Goal: Use online tool/utility: Use online tool/utility

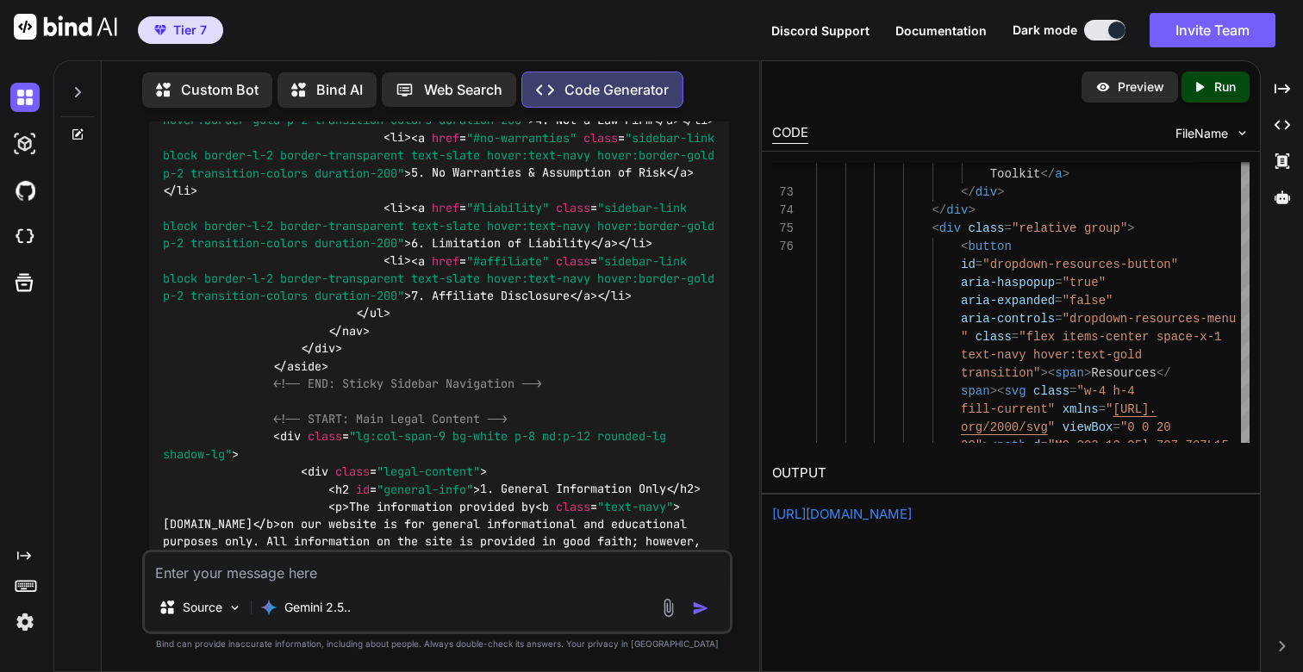
scroll to position [76863, 0]
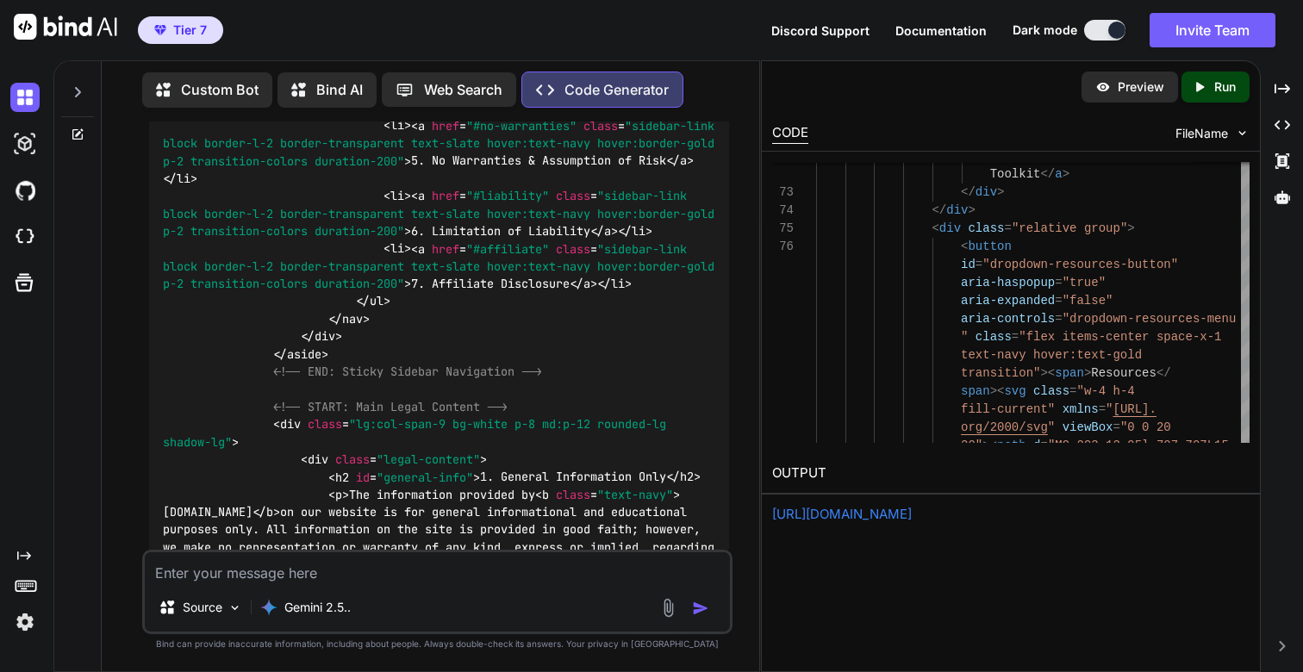
drag, startPoint x: 152, startPoint y: 146, endPoint x: 282, endPoint y: 156, distance: 129.6
copy p "This is great. Now lets create the page and its content for /Disclaimer The key…"
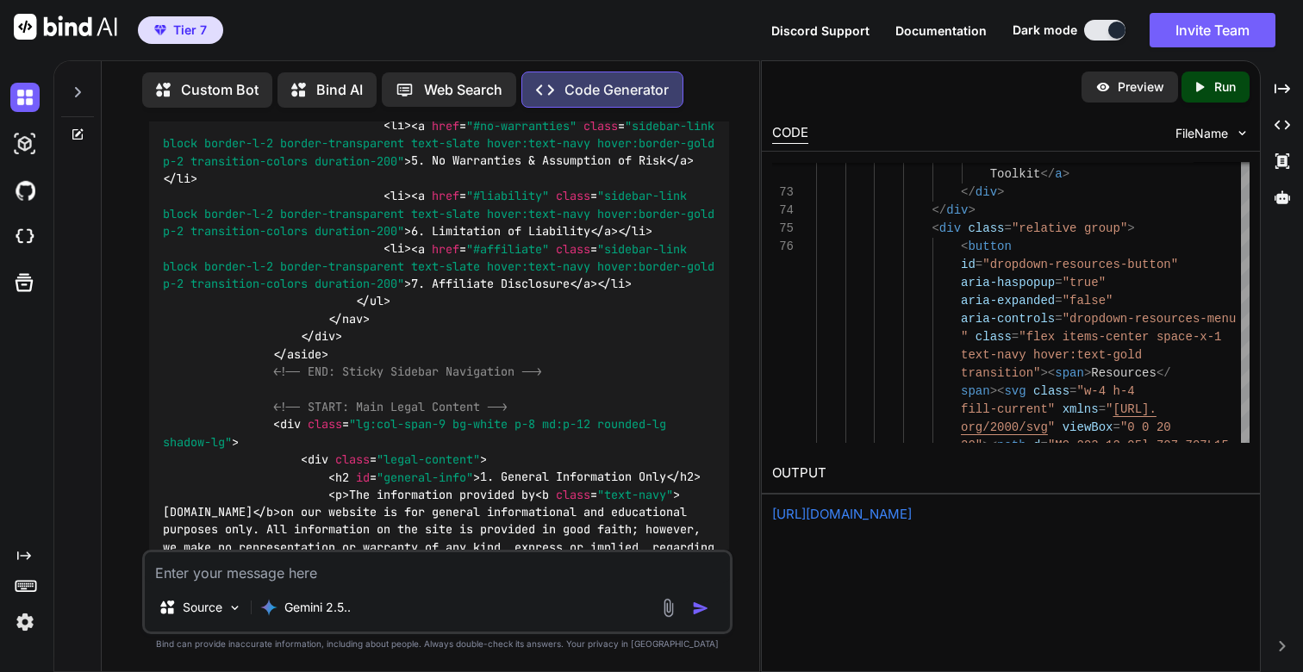
click at [318, 572] on textarea at bounding box center [437, 567] width 584 height 31
paste textarea "This is great. Now lets create the page and its content for /Disclaimer The key…"
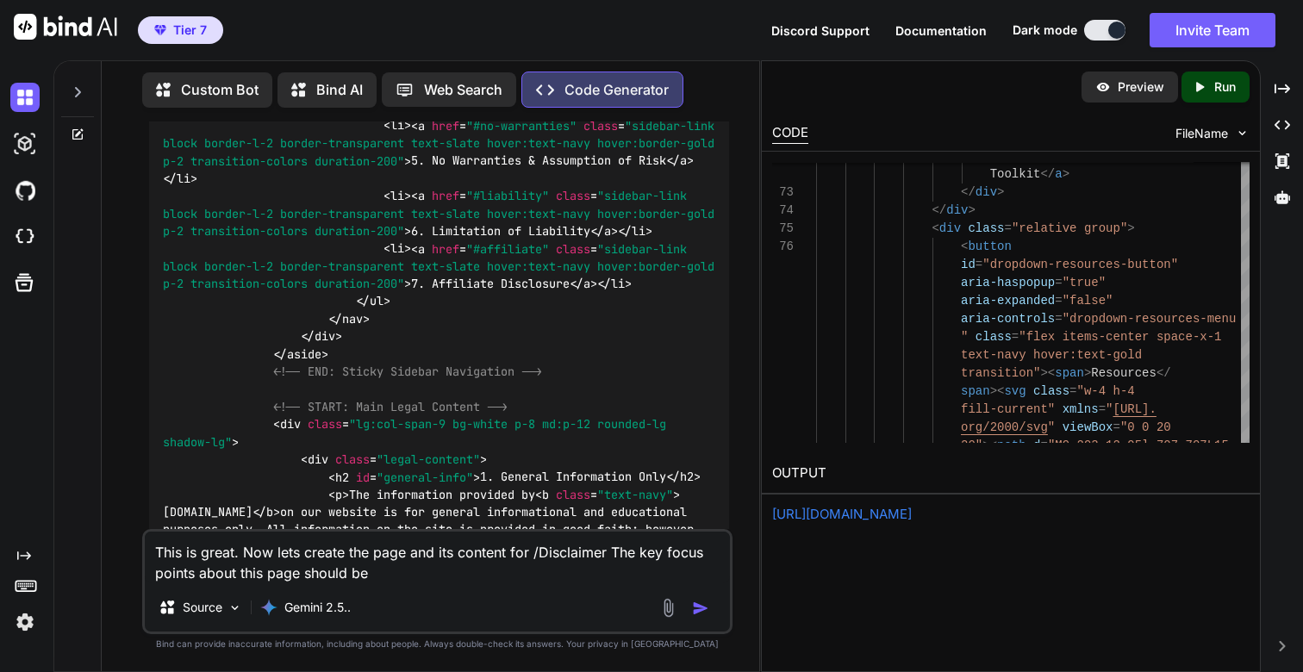
click at [561, 558] on textarea "This is great. Now lets create the page and its content for /Disclaimer The key…" at bounding box center [437, 558] width 584 height 52
paste textarea "cookie-policy"
click at [510, 581] on textarea "This is great. Now lets create the page and its content for /cookie-policy The …" at bounding box center [437, 558] width 584 height 52
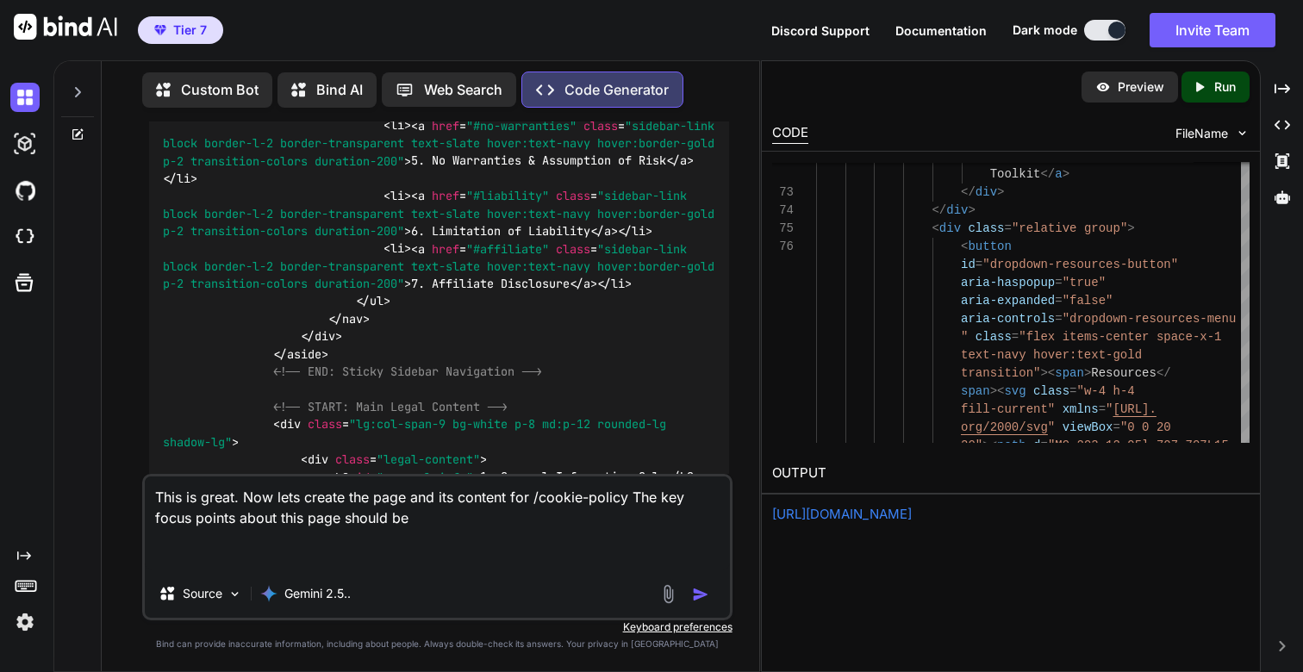
paste textarea "Key points Purpose: Cookies and tracking tech are used to remember preferences,…"
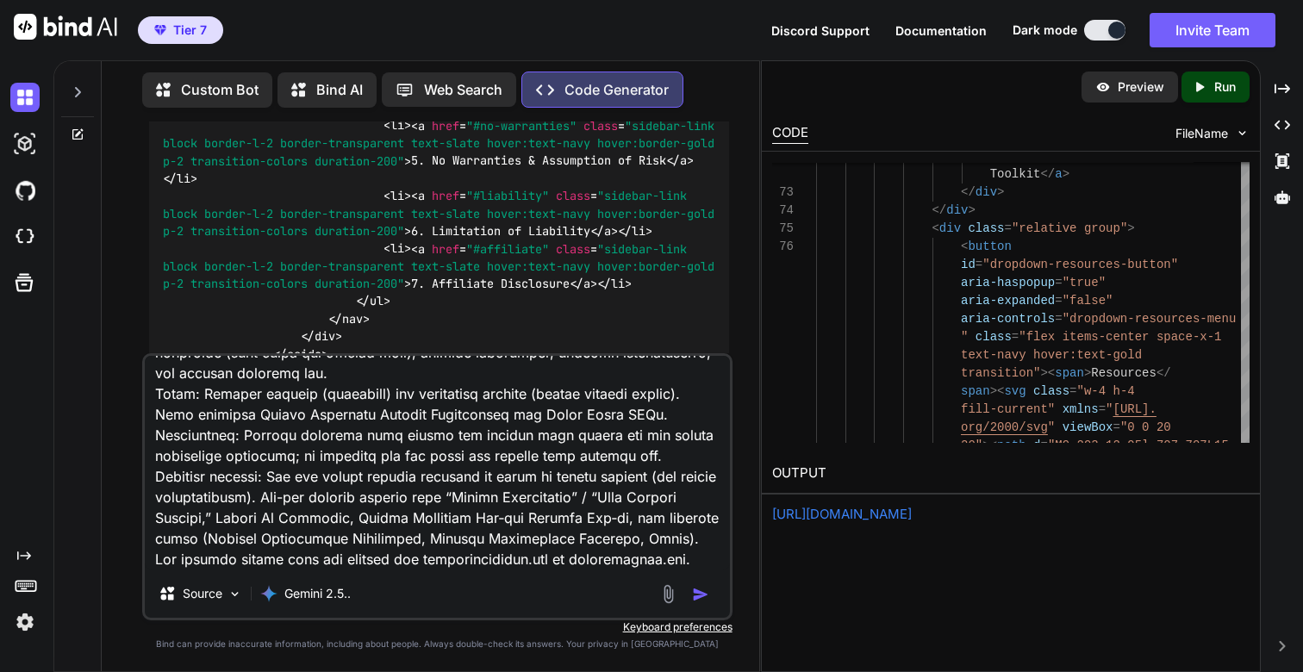
paste textarea "8) Lore ipsumdo sita co adipiscin el sed doeiusmo temporin. 2) Utlabo etd magn …"
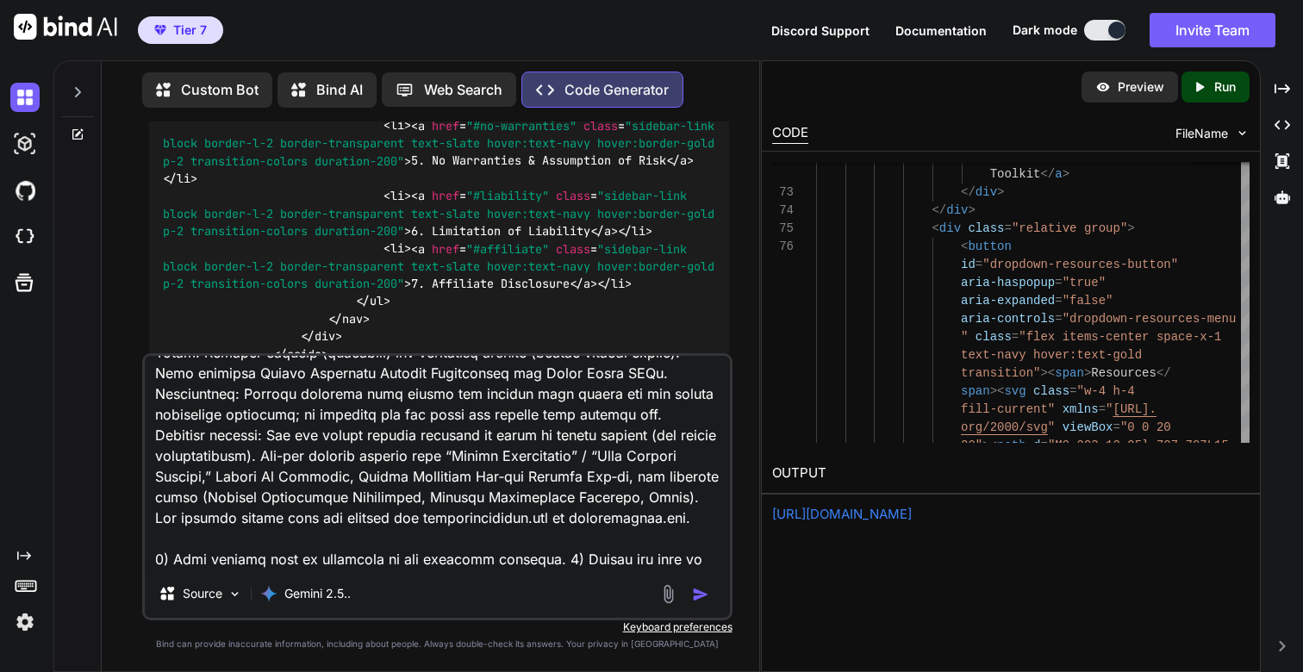
scroll to position [621, 0]
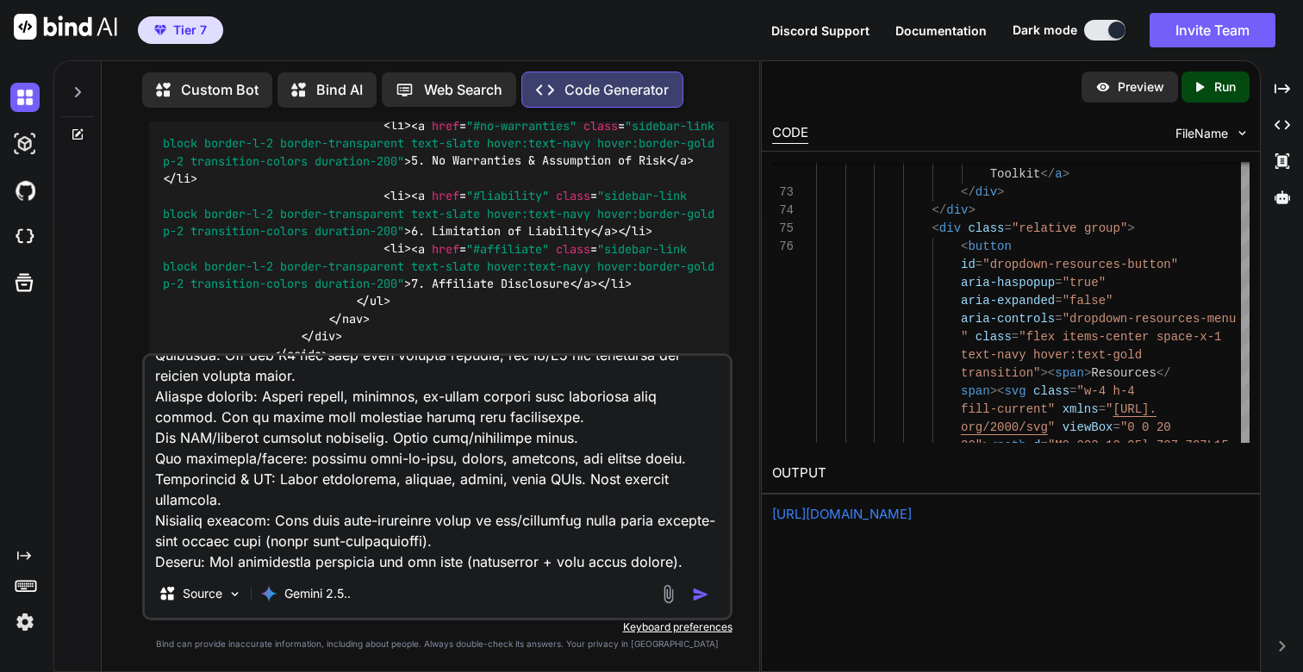
type textarea "Lore ip dolor. Sit amet consec adi elit sed doe tempori utl /etdolo-magnaa Eni …"
click at [700, 592] on img "button" at bounding box center [700, 594] width 17 height 17
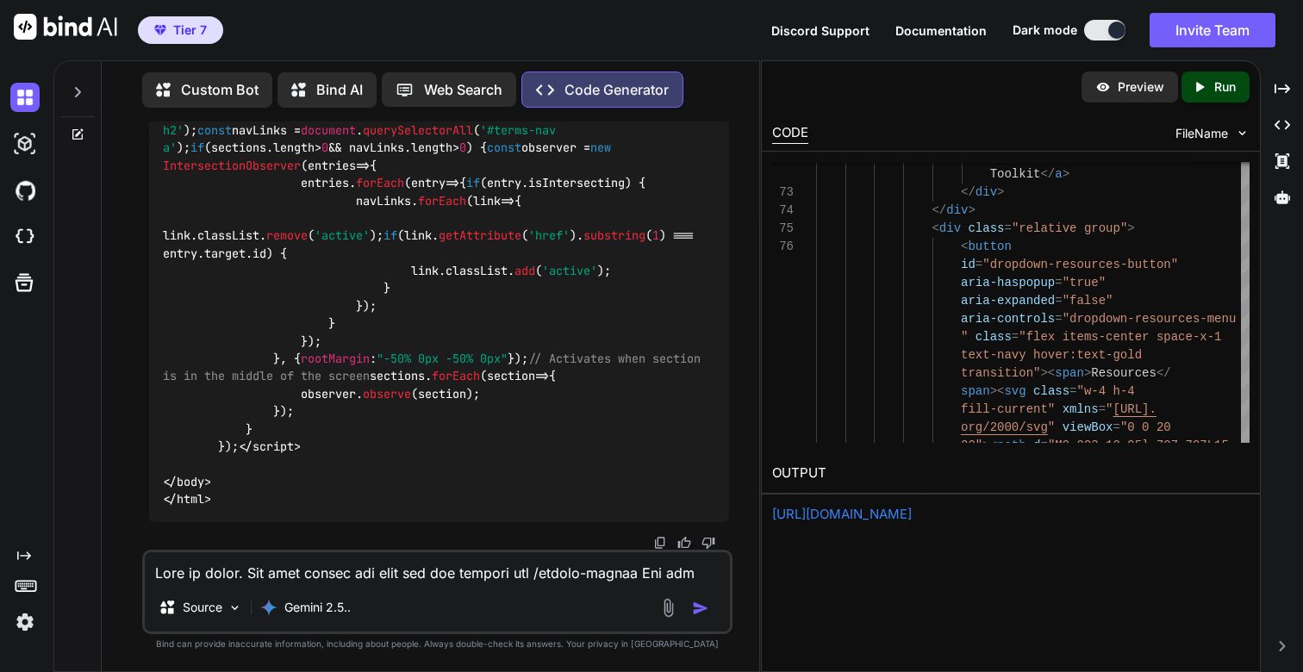
scroll to position [95223, 0]
click at [1223, 84] on p "Run" at bounding box center [1225, 86] width 22 height 17
click at [886, 517] on link "[URL][DOMAIN_NAME]" at bounding box center [842, 514] width 140 height 16
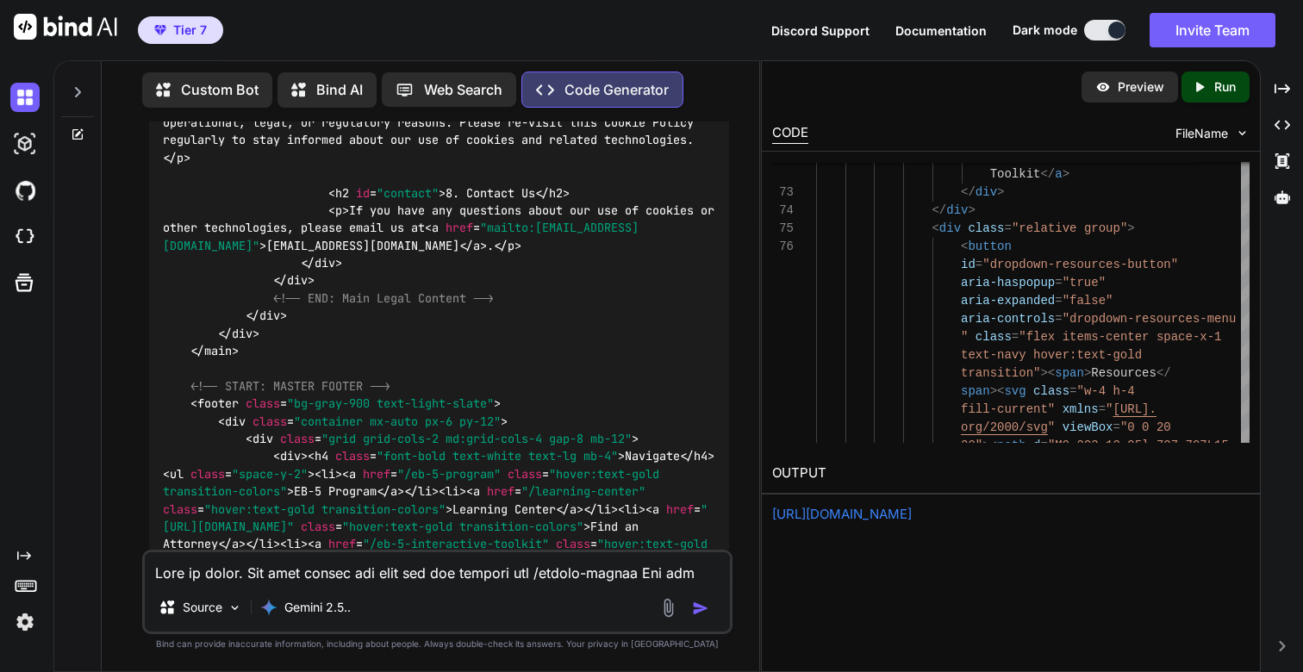
scroll to position [87102, 0]
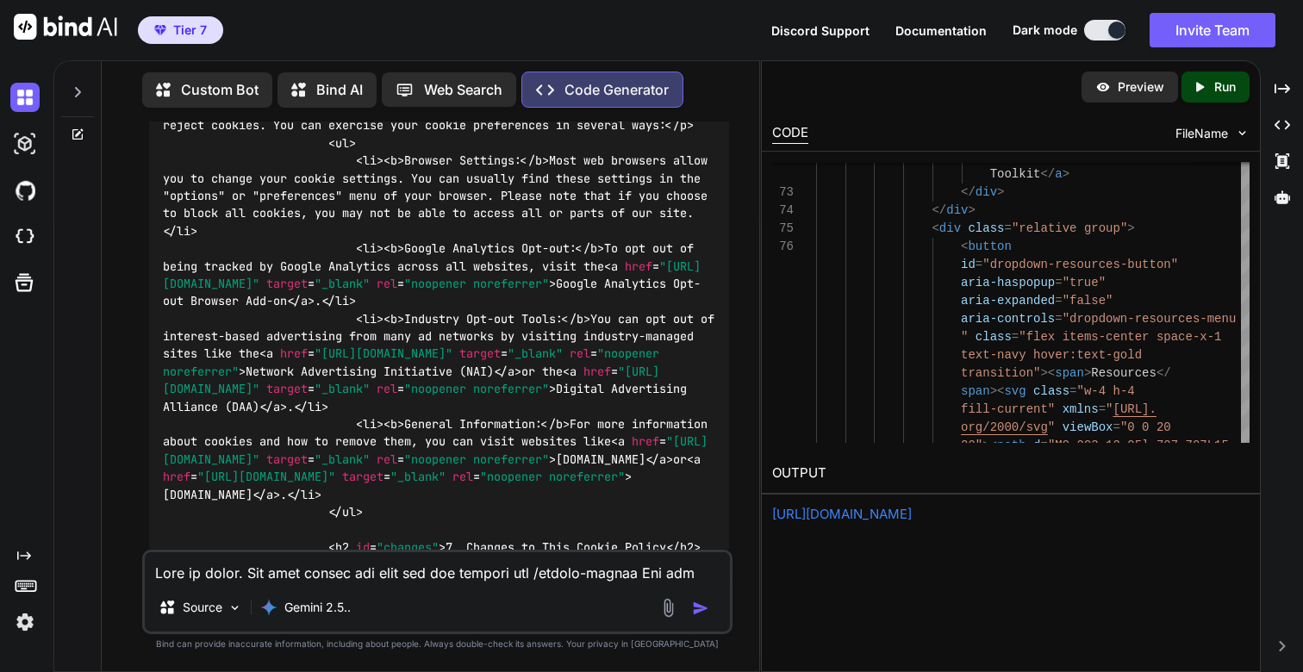
scroll to position [86627, 0]
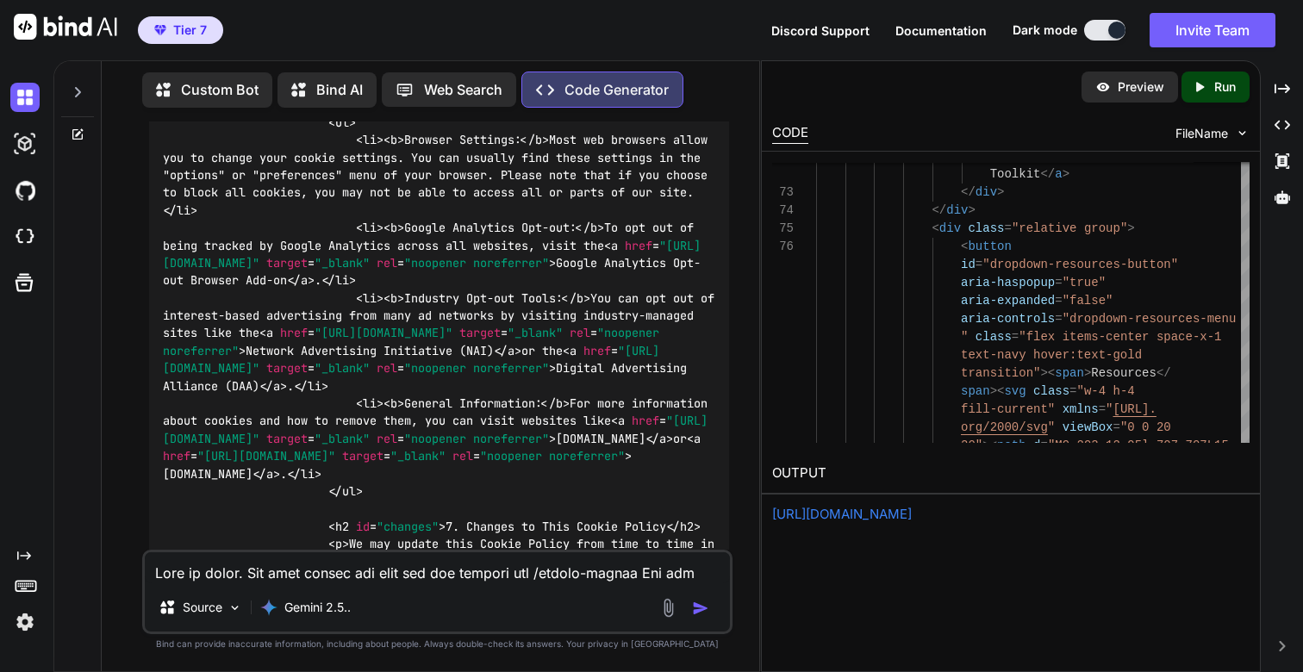
drag, startPoint x: 253, startPoint y: 355, endPoint x: 455, endPoint y: 357, distance: 201.6
copy code "Cookie Policy | [DOMAIN_NAME]"
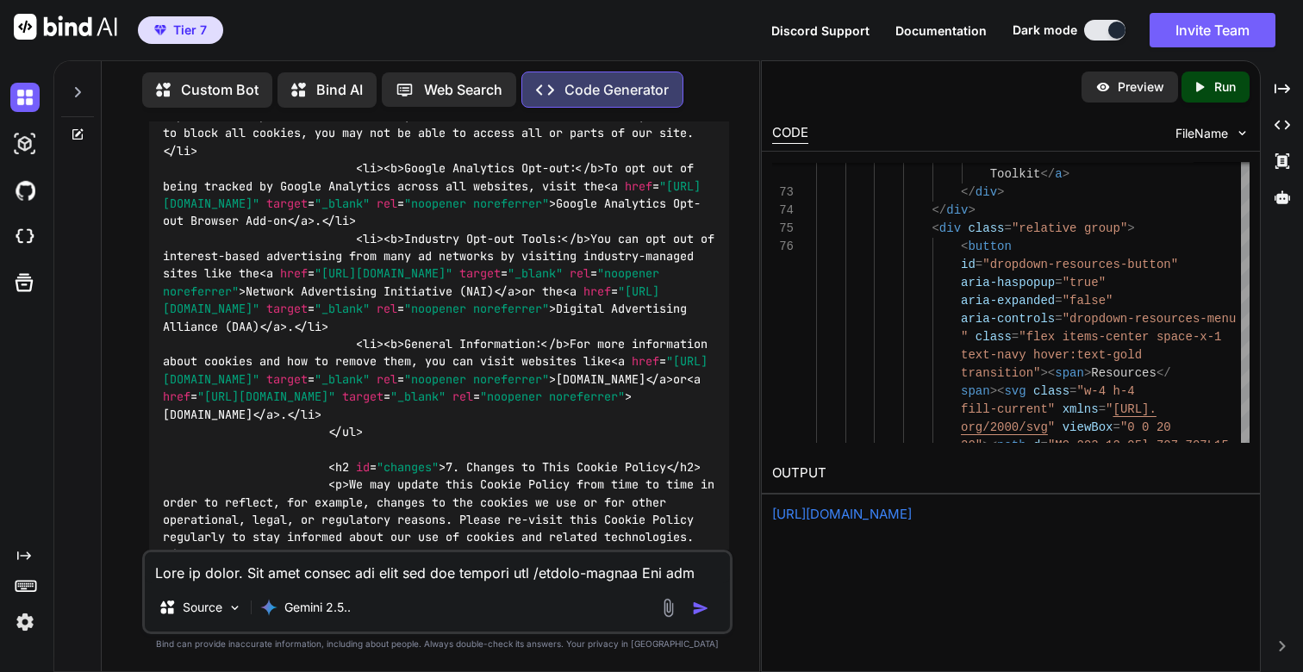
scroll to position [86692, 0]
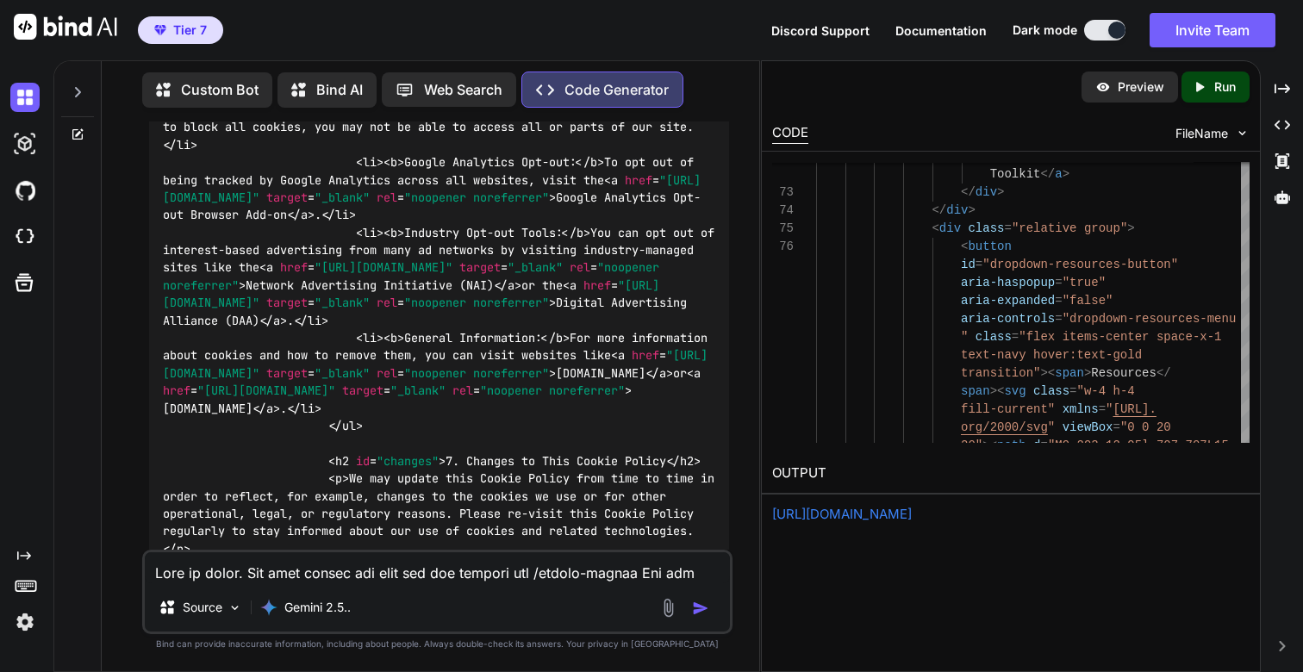
drag, startPoint x: 409, startPoint y: 326, endPoint x: 683, endPoint y: 372, distance: 277.9
copy code "Learn about the cookies and tracking technologies used by [DOMAIN_NAME]. Unders…"
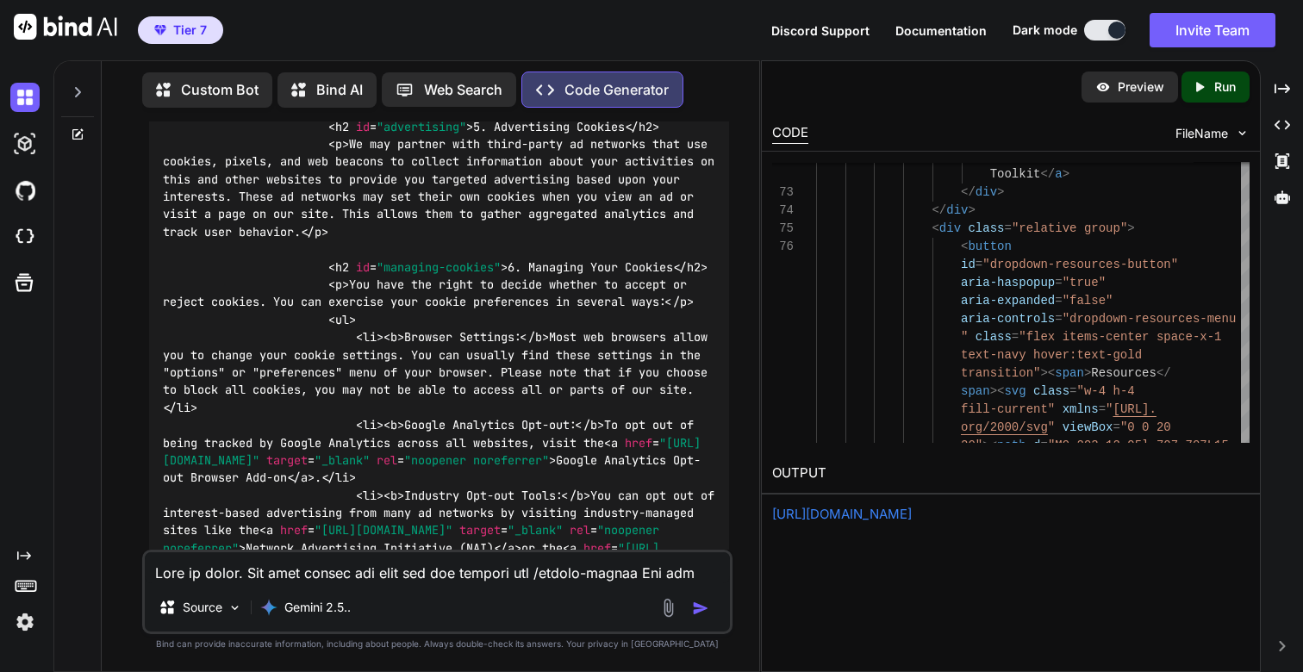
scroll to position [86377, 0]
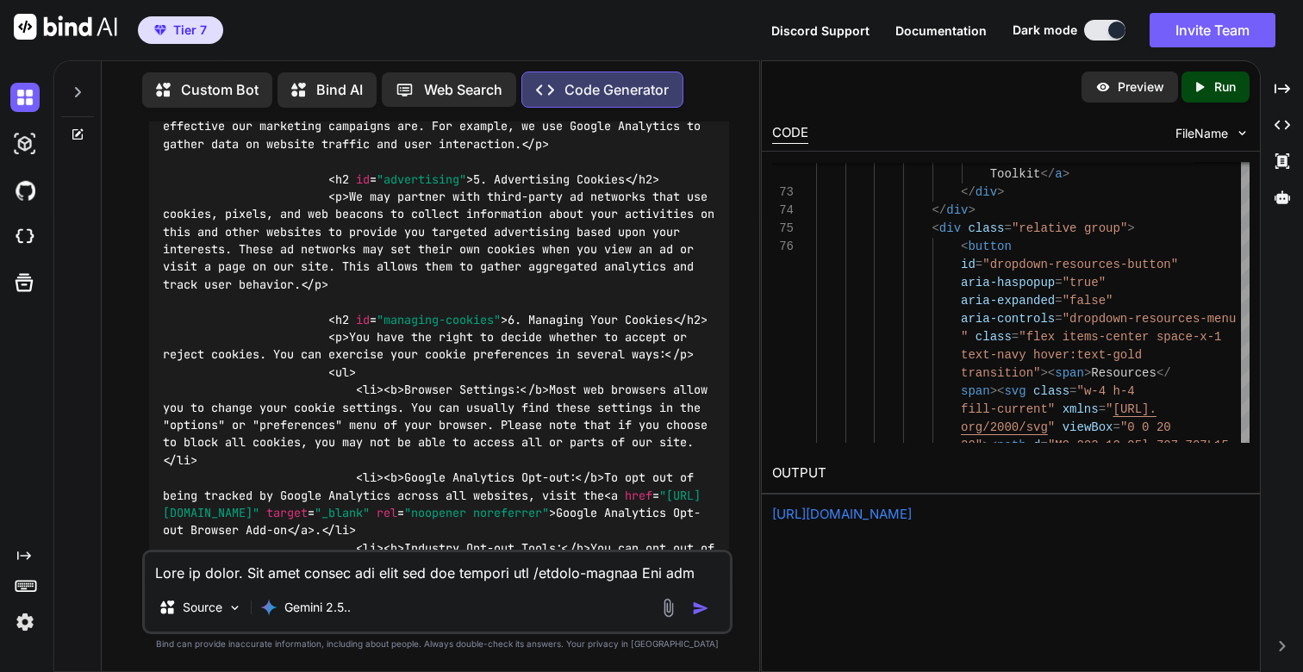
drag, startPoint x: 469, startPoint y: 230, endPoint x: 368, endPoint y: 227, distance: 100.8
copy code "cookie-policy"
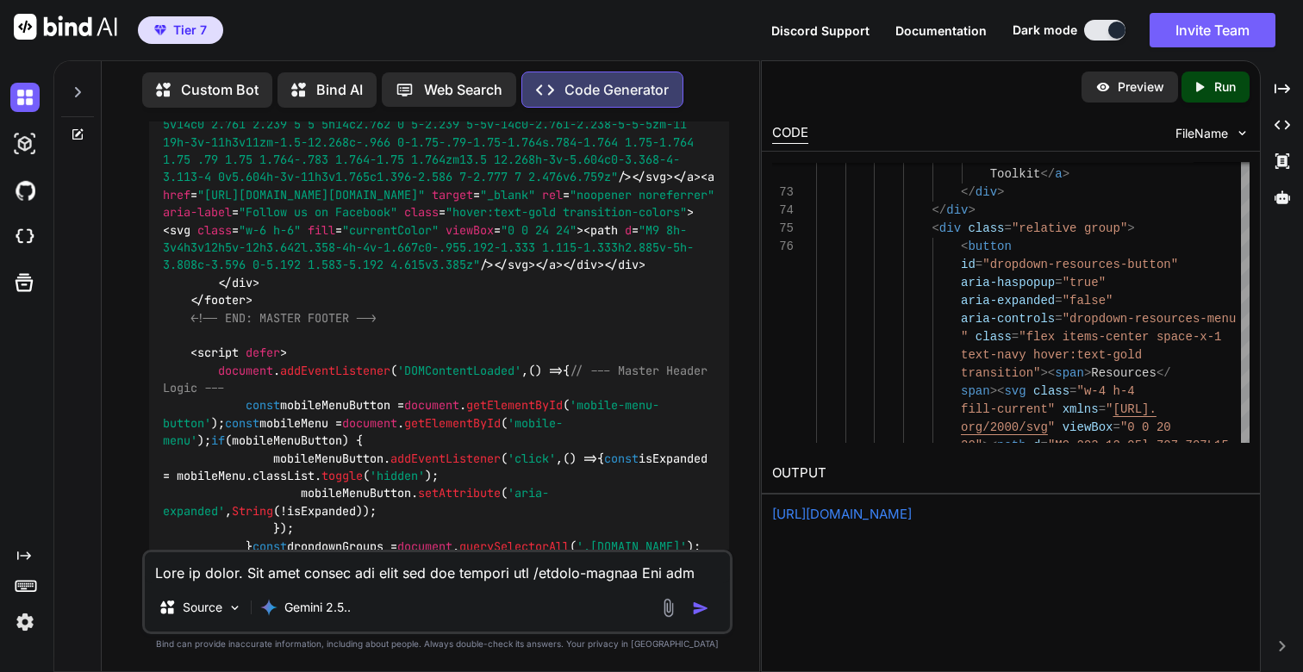
scroll to position [88990, 0]
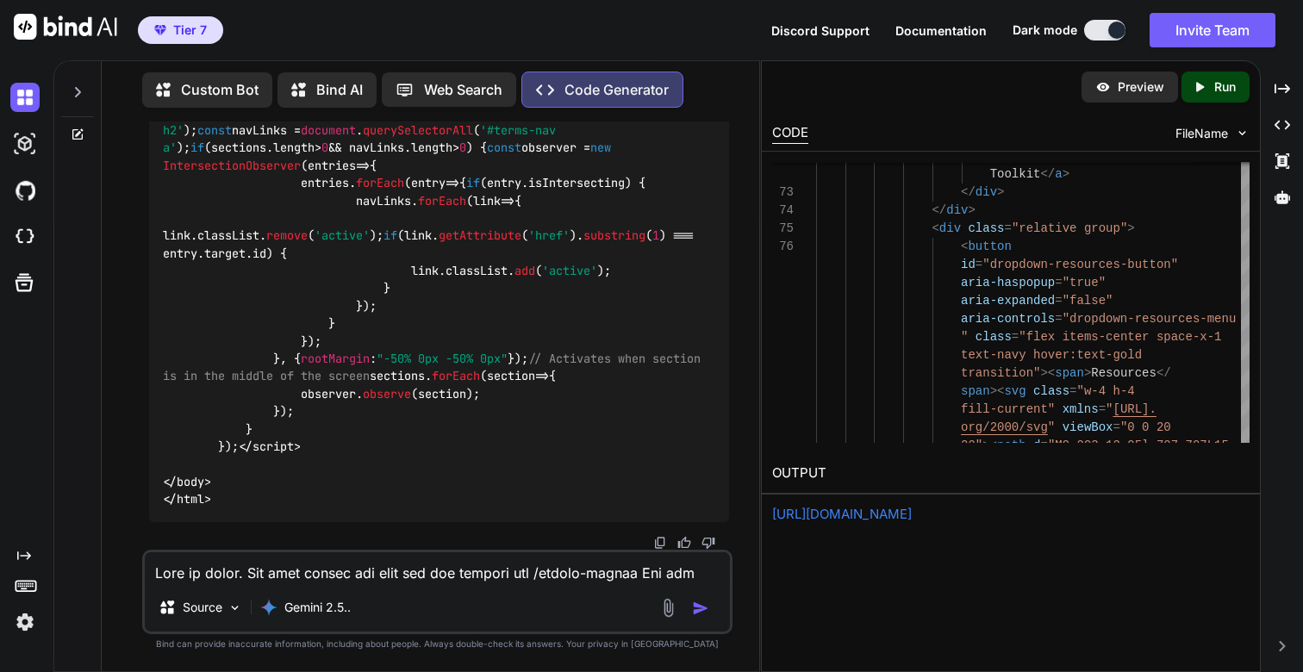
click at [291, 569] on textarea at bounding box center [437, 567] width 584 height 31
paste textarea "function trackEvent(name, params = {}) { if (window.gtag) gtag('event', name, p…"
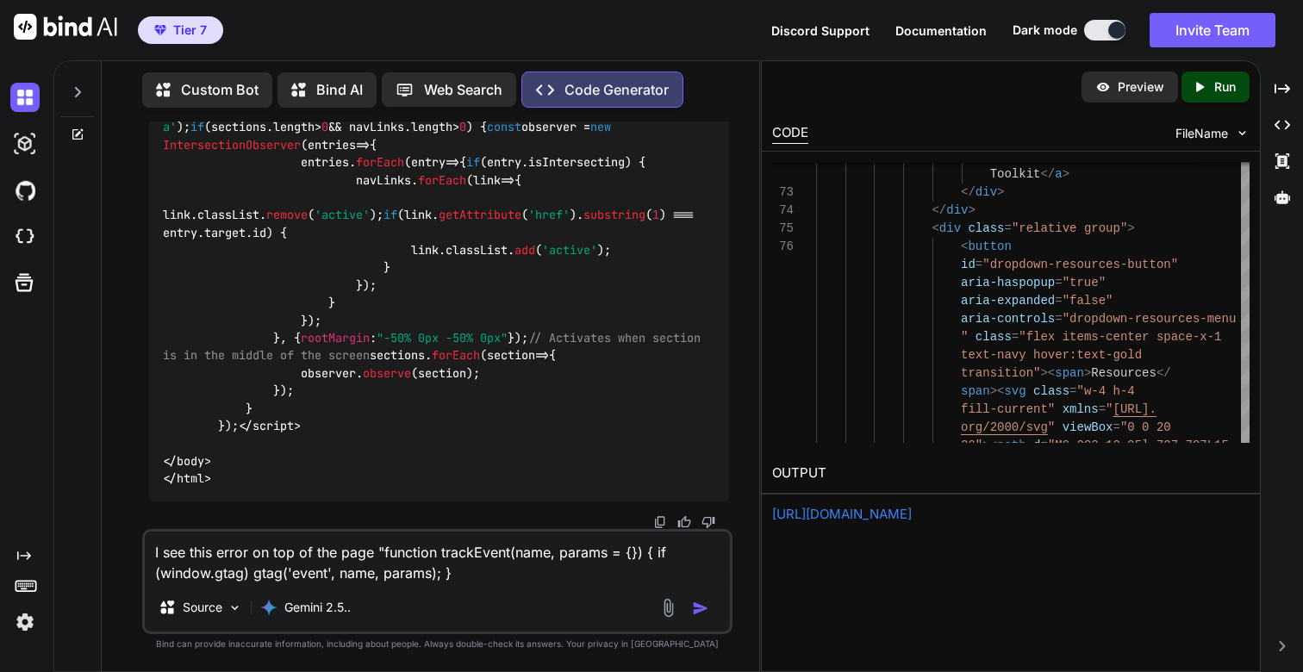
type textarea "I see this error on top of the page "function trackEvent(name, params = {}) { i…"
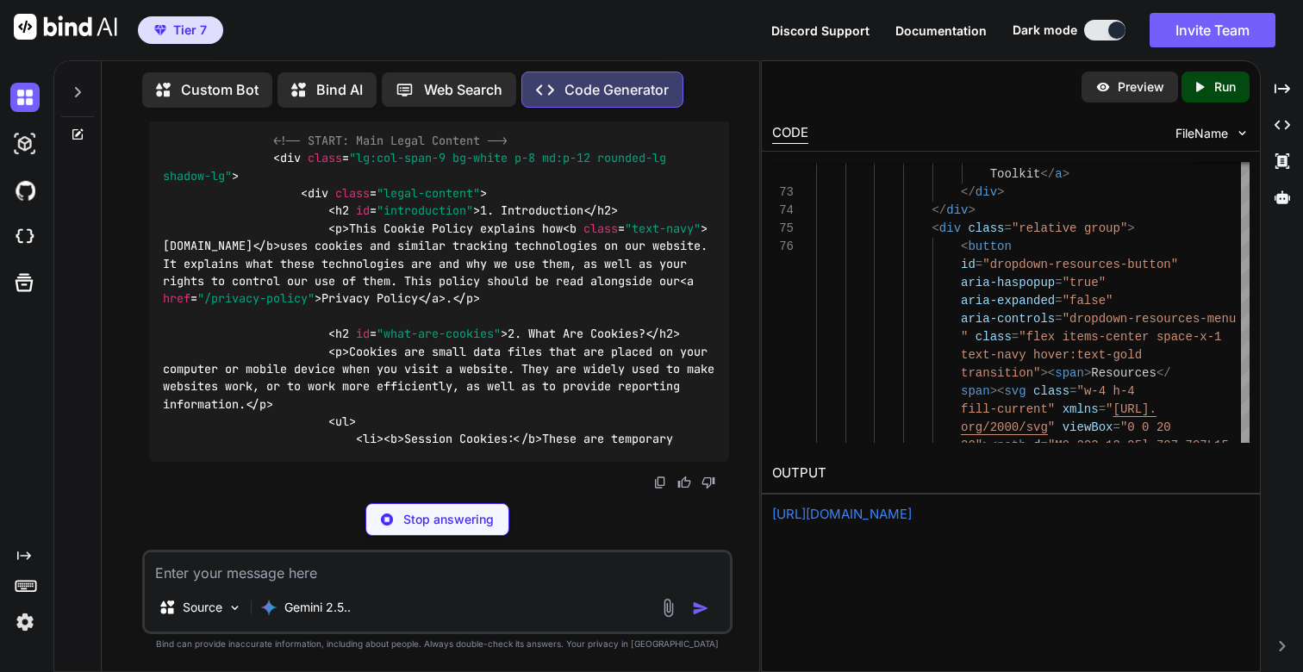
scroll to position [95982, 0]
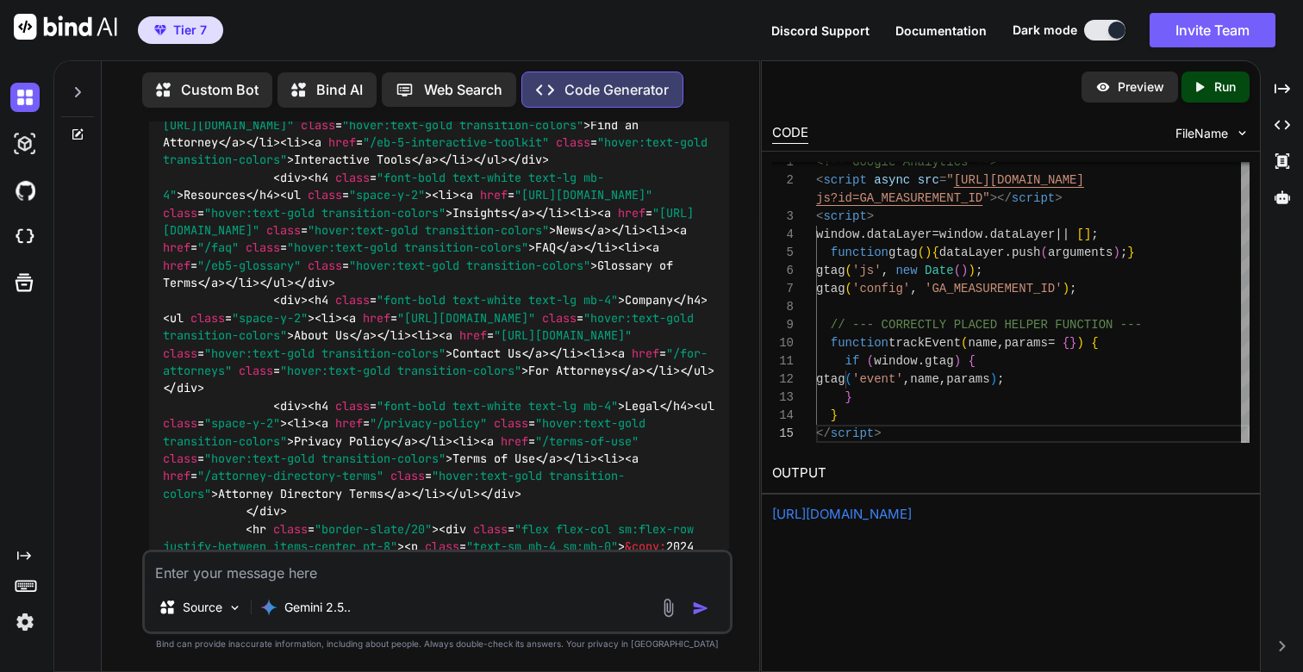
scroll to position [90, 0]
